Goal: Task Accomplishment & Management: Use online tool/utility

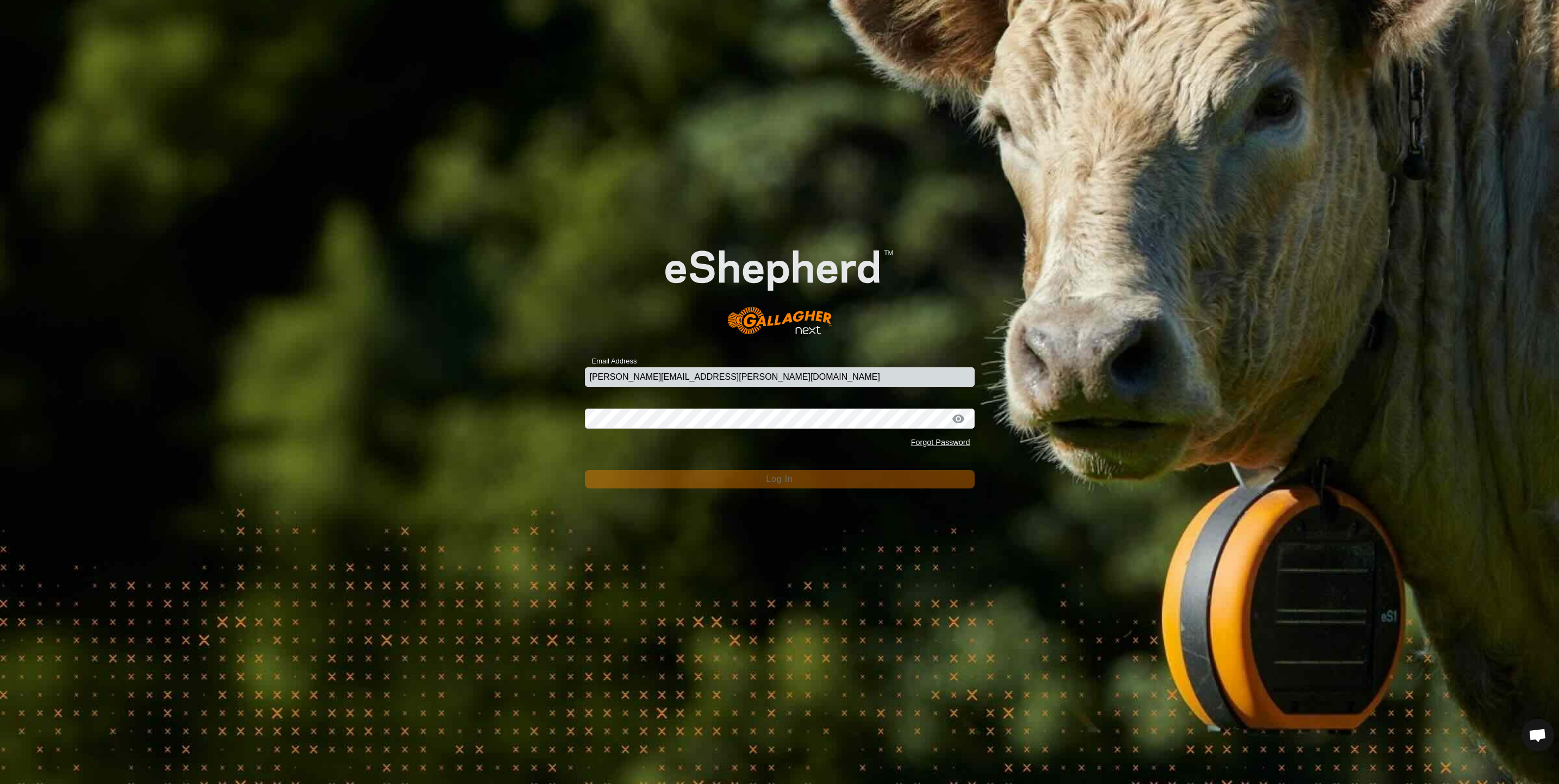
type input "[EMAIL_ADDRESS][DOMAIN_NAME]"
click at [677, 372] on input "[EMAIL_ADDRESS][DOMAIN_NAME]" at bounding box center [780, 377] width 389 height 19
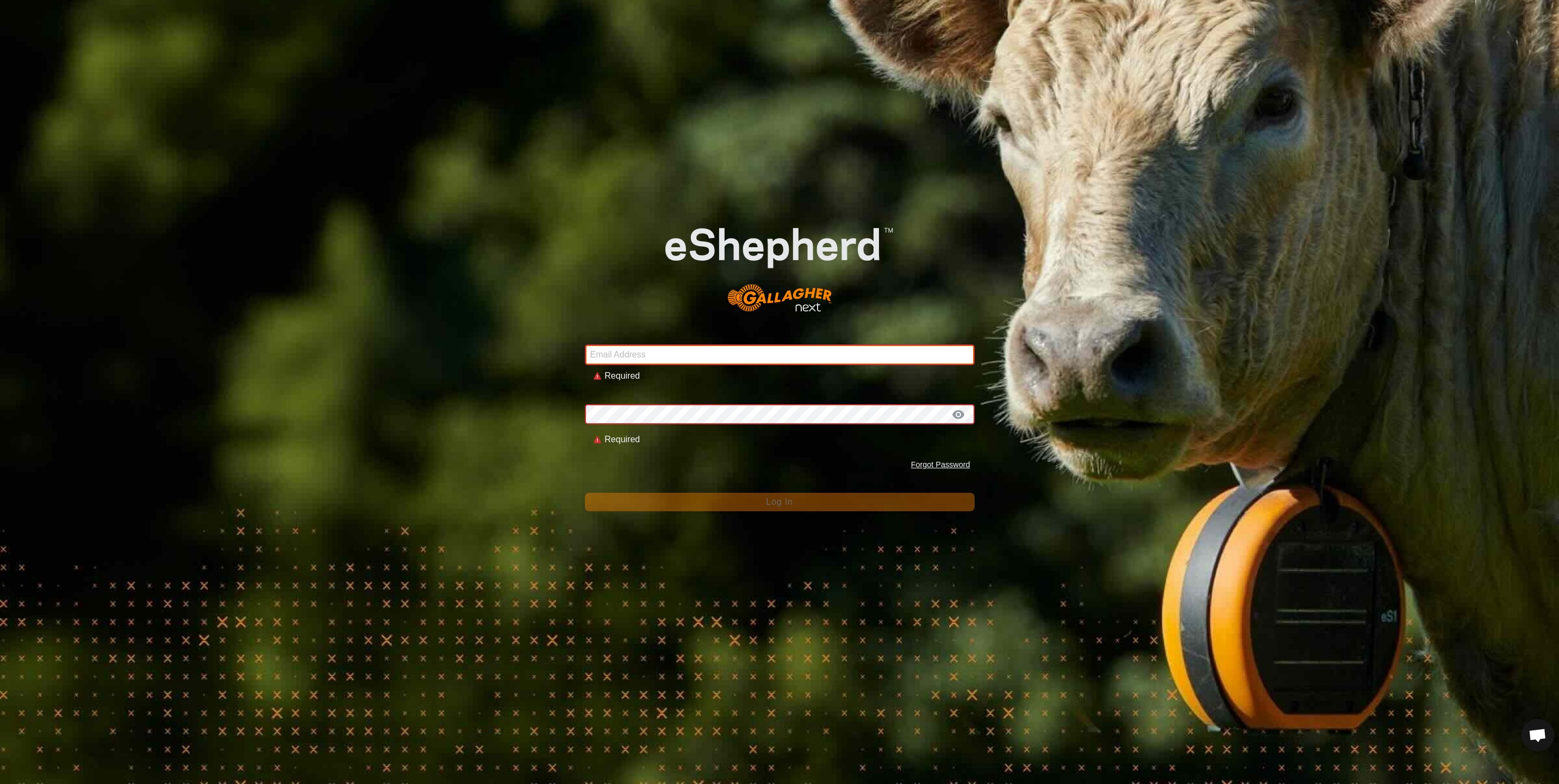
click at [677, 359] on input "Email Address" at bounding box center [780, 354] width 389 height 21
type input "[PERSON_NAME][EMAIL_ADDRESS][PERSON_NAME][DOMAIN_NAME]"
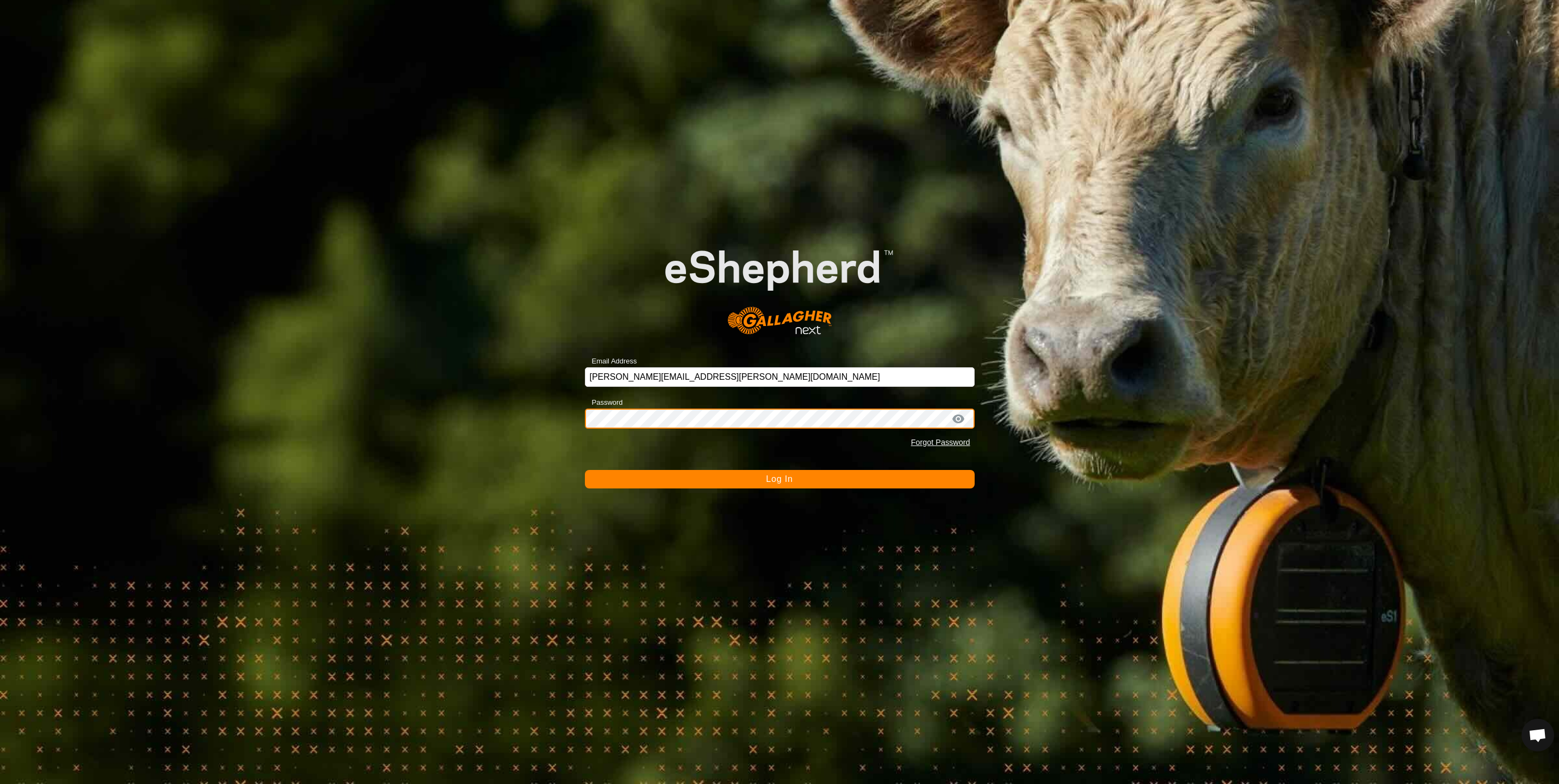
click at [585, 470] on button "Log In" at bounding box center [780, 479] width 389 height 19
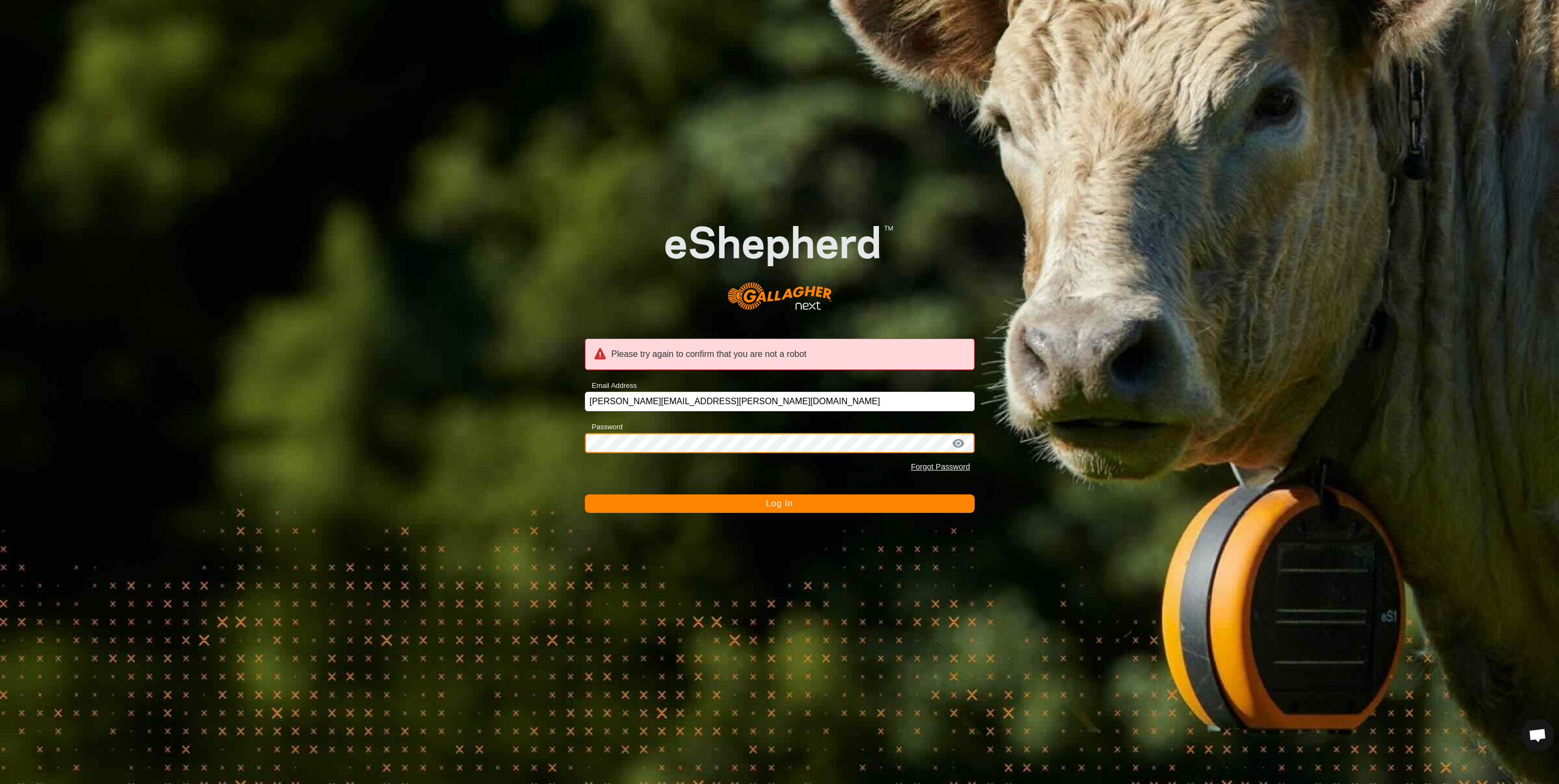
click at [585, 494] on button "Log In" at bounding box center [780, 504] width 389 height 19
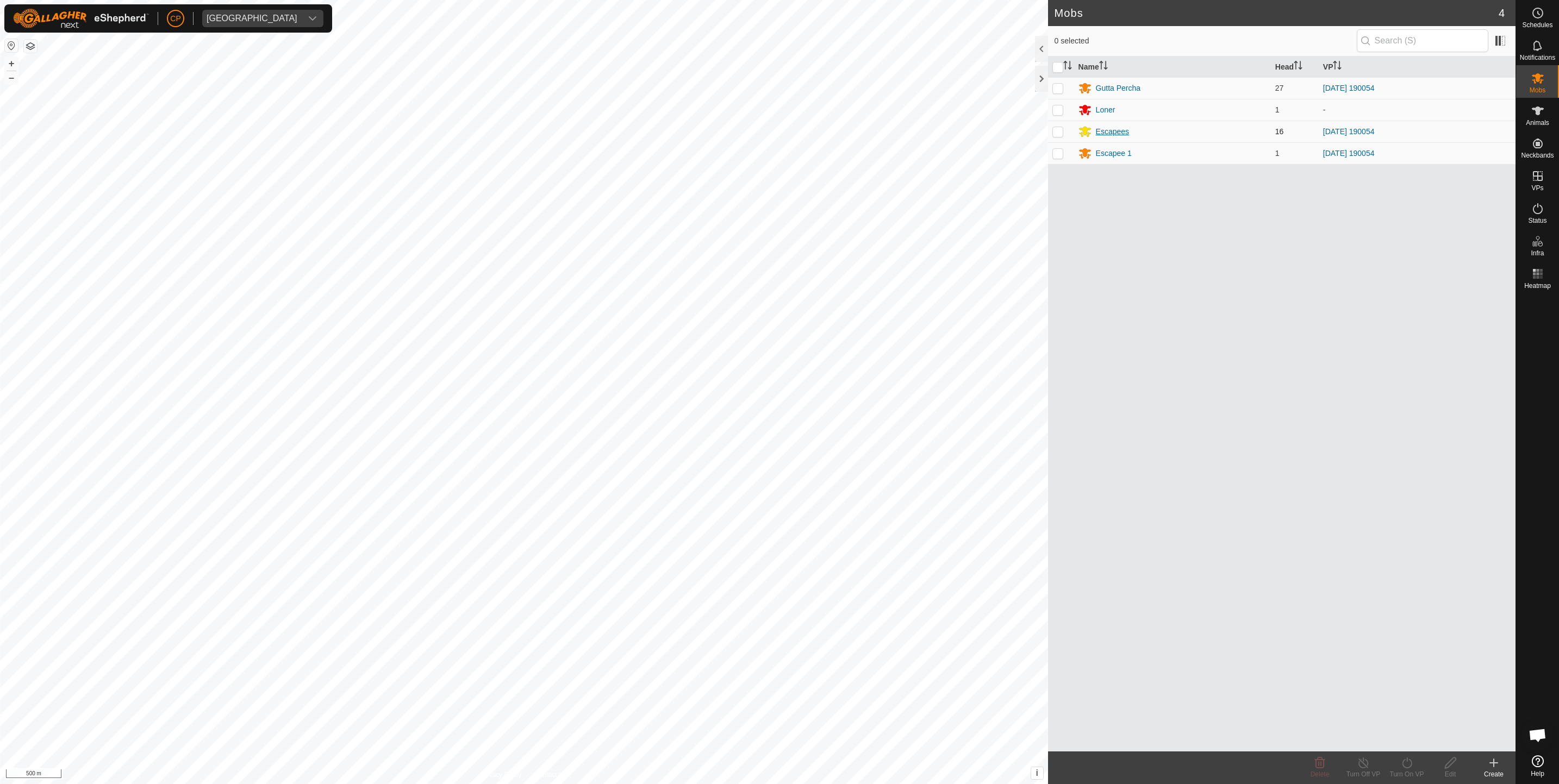
click at [1103, 135] on div "Escapees" at bounding box center [1112, 131] width 33 height 11
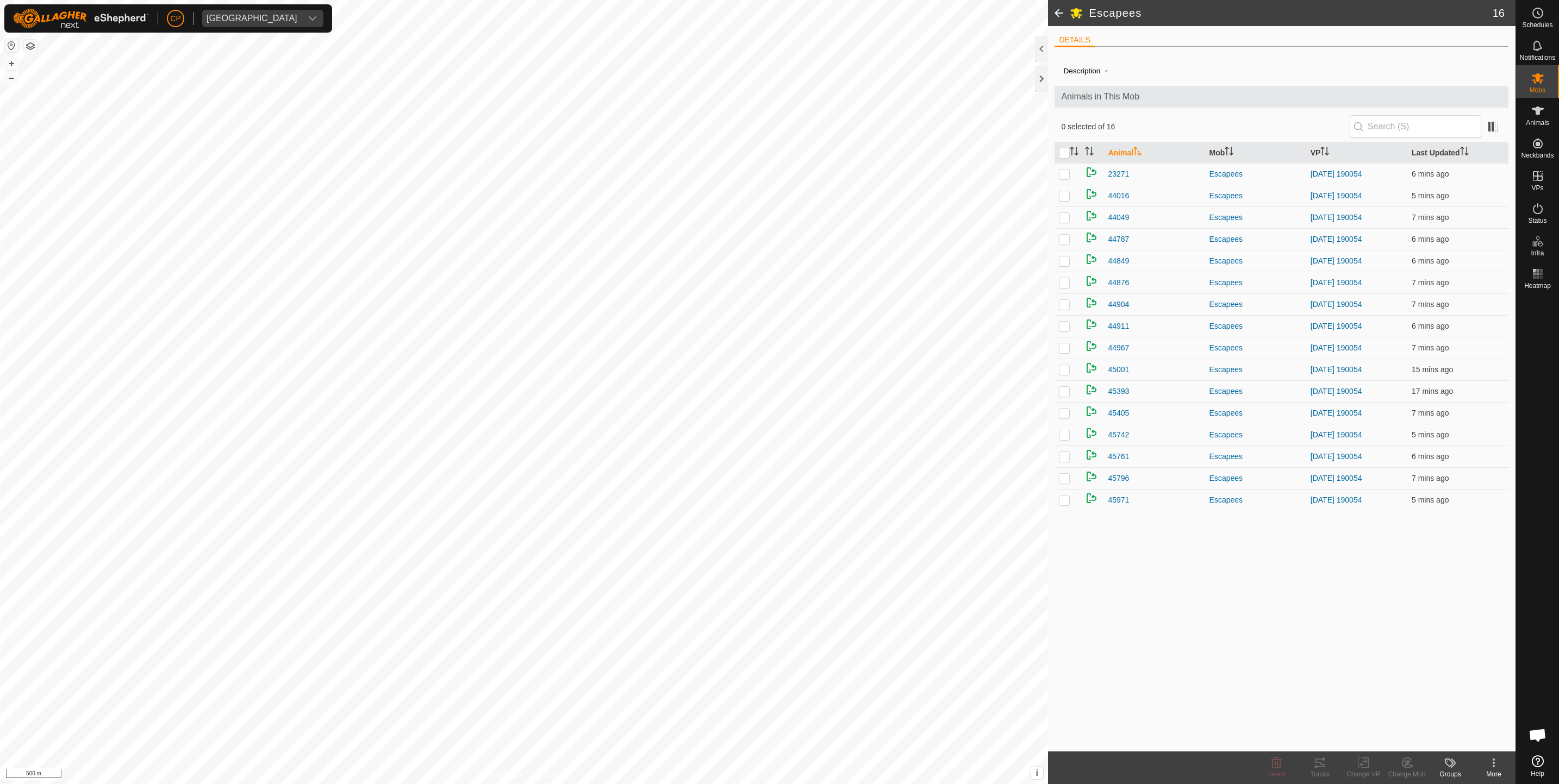
click at [1055, 11] on span at bounding box center [1059, 13] width 22 height 26
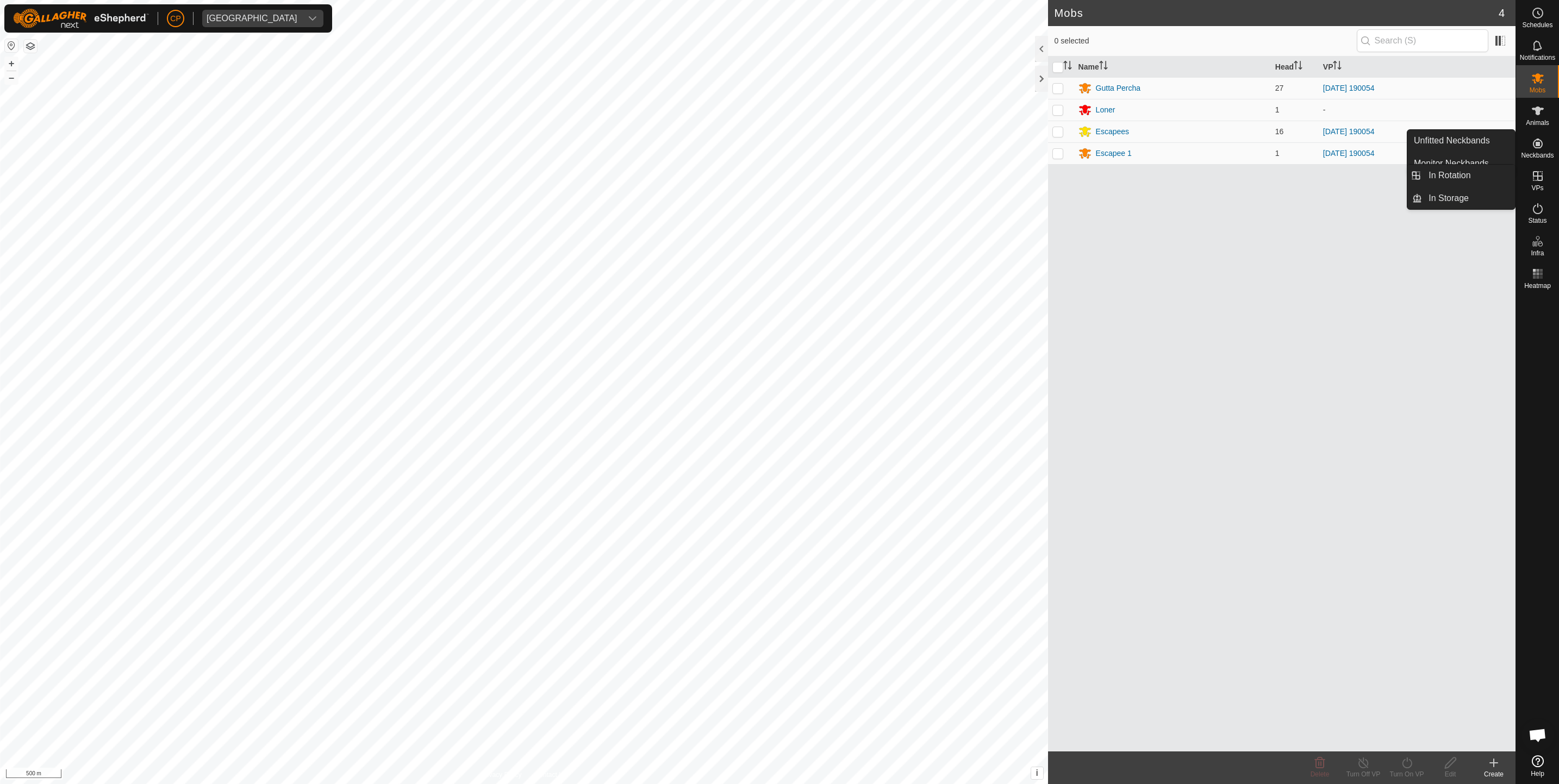
click at [1539, 189] on span "VPs" at bounding box center [1537, 188] width 12 height 6
drag, startPoint x: 1507, startPoint y: 181, endPoint x: 1439, endPoint y: 172, distance: 68.6
click at [1468, 171] on link "In Rotation" at bounding box center [1468, 175] width 93 height 22
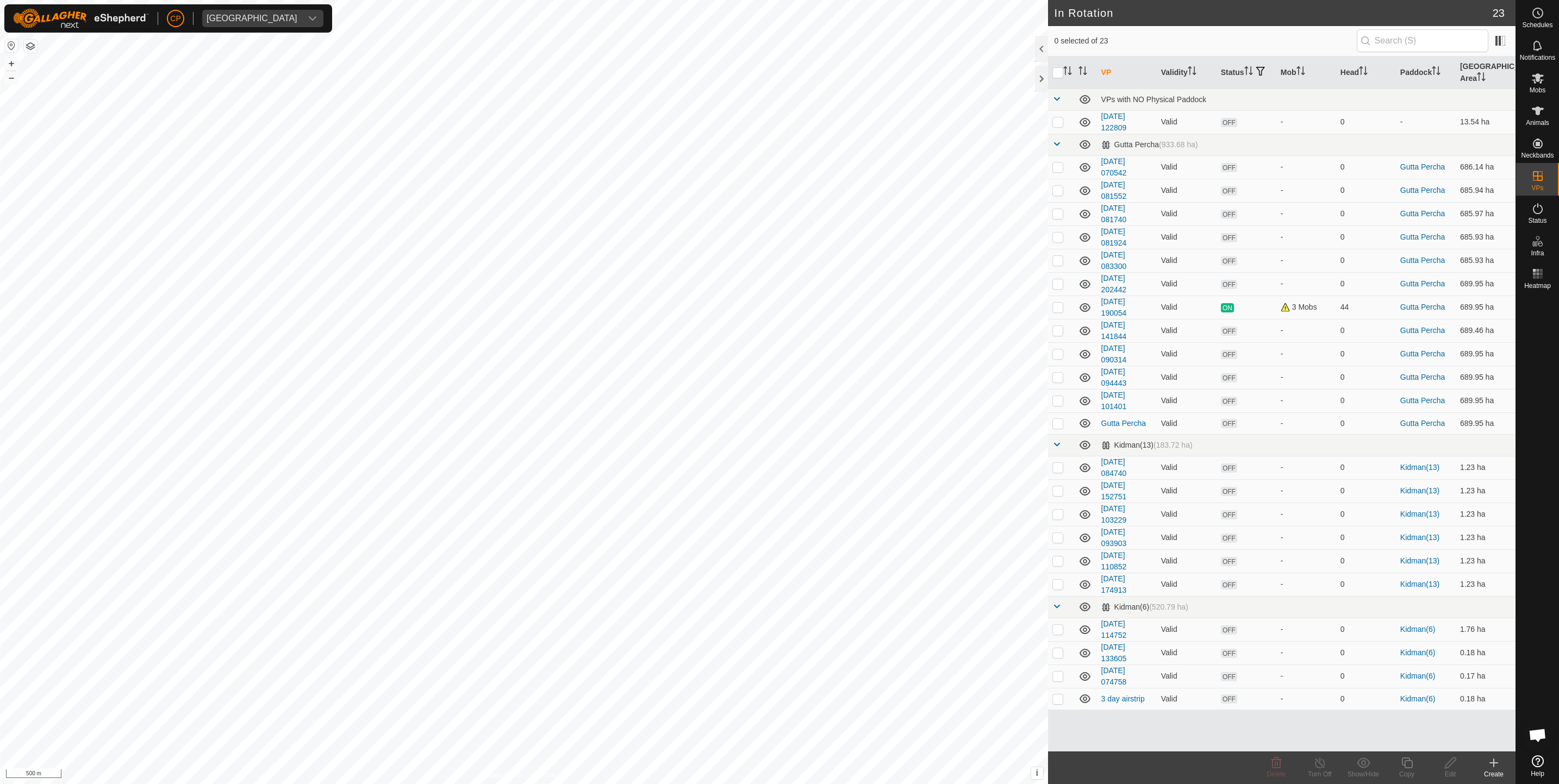
click at [1494, 771] on div "Create" at bounding box center [1494, 774] width 44 height 10
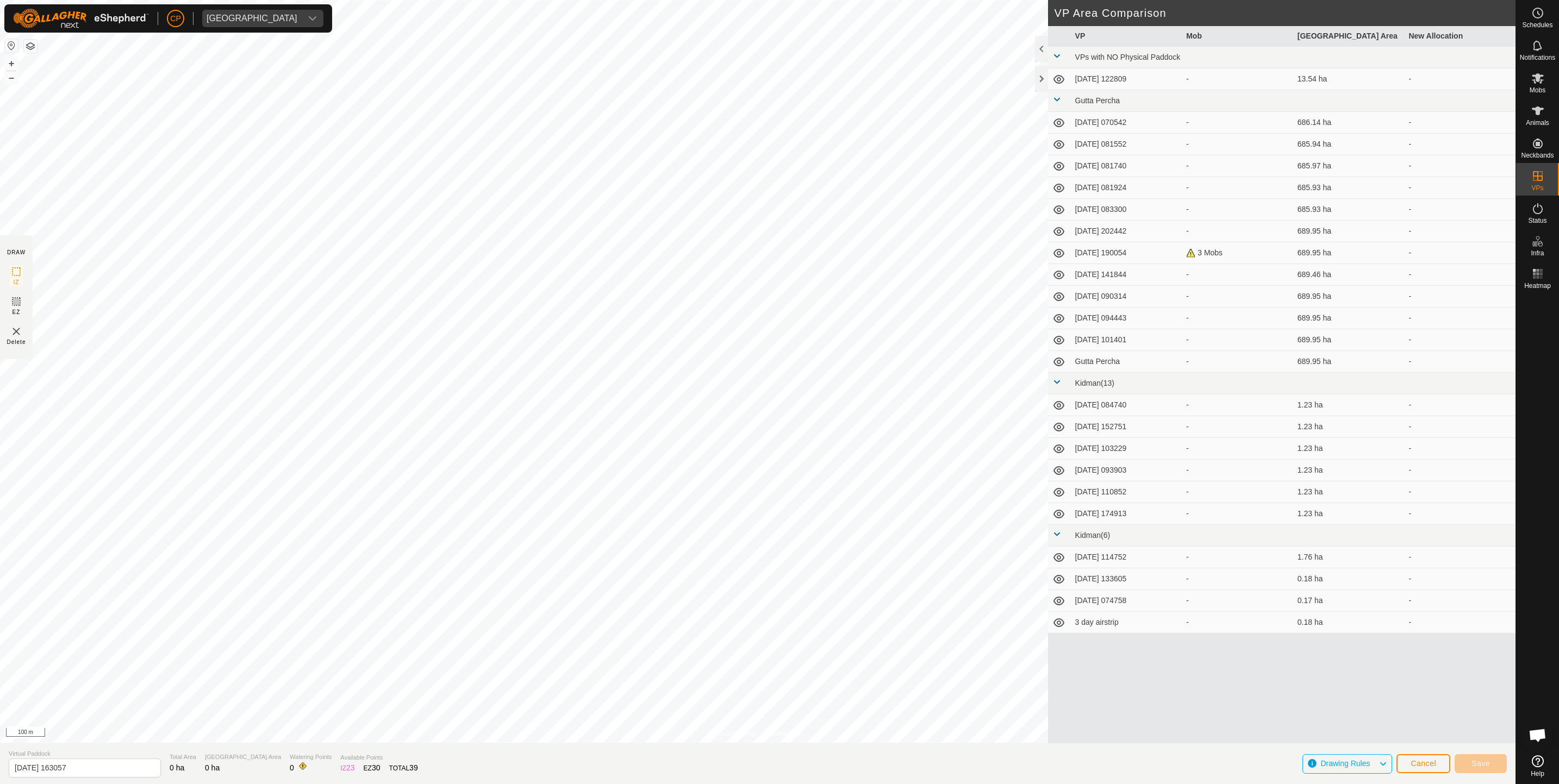
click at [641, 753] on div "Privacy Policy Contact Us 23271 4041497016 Escapees [DATE] 190054 + – ⇧ i This …" at bounding box center [758, 392] width 1515 height 784
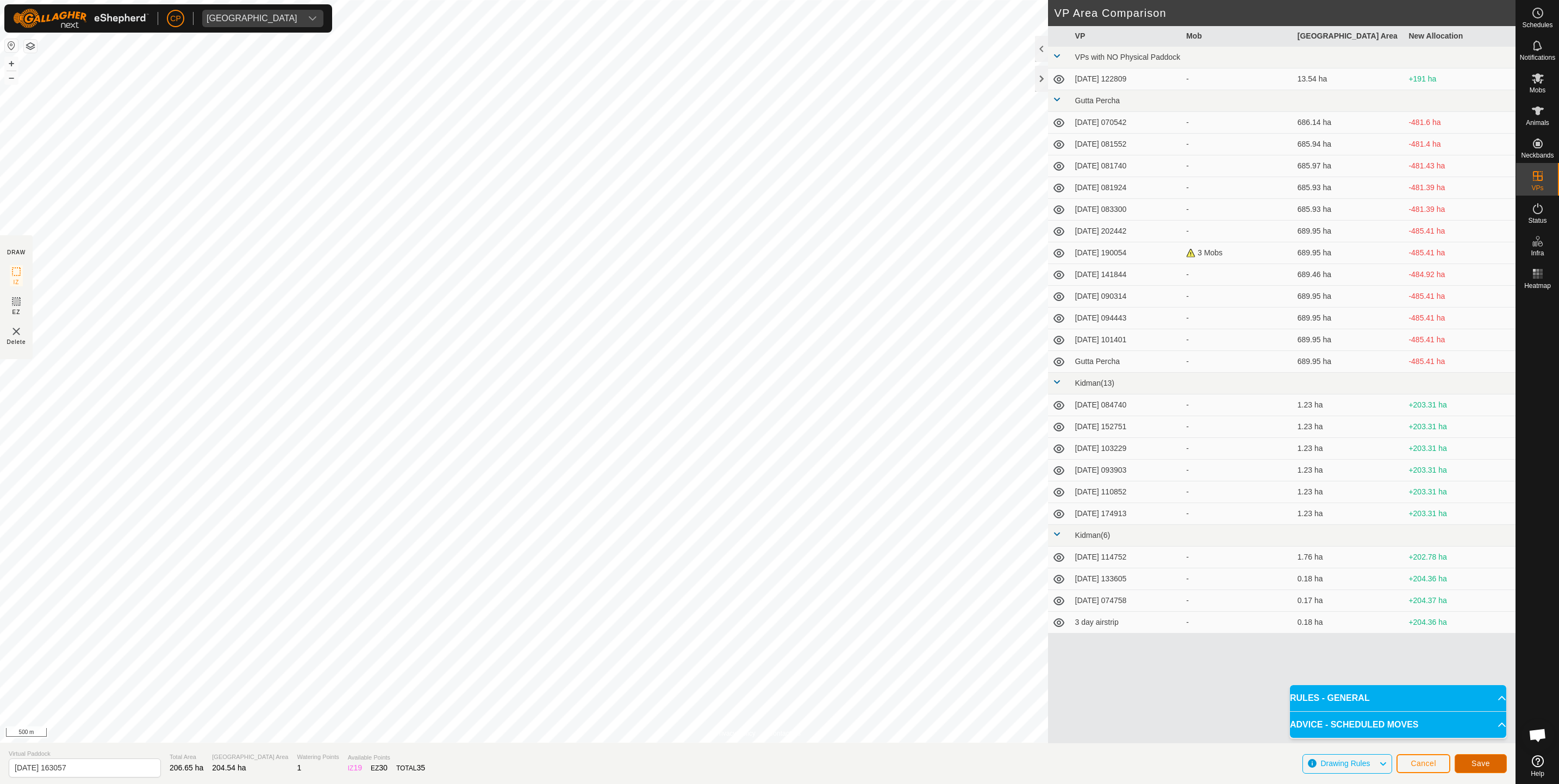
click at [1477, 762] on span "Save" at bounding box center [1480, 763] width 19 height 9
